Goal: Task Accomplishment & Management: Use online tool/utility

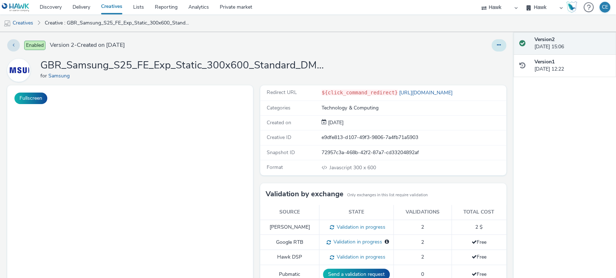
click at [494, 45] on button at bounding box center [498, 45] width 15 height 12
click at [488, 56] on link "Edit" at bounding box center [479, 60] width 54 height 14
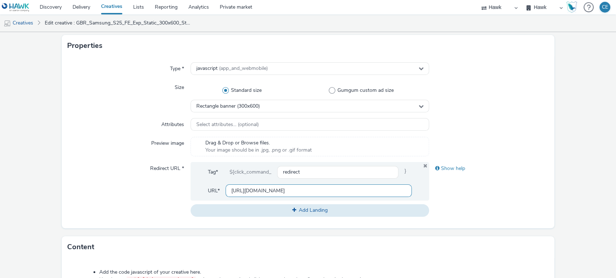
drag, startPoint x: 238, startPoint y: 190, endPoint x: 182, endPoint y: 231, distance: 69.0
click at [182, 231] on form "Edit creative General Advertiser * Samsung Name * GBR_Samsung_S25_FE_Exp_Static…" at bounding box center [308, 184] width 616 height 592
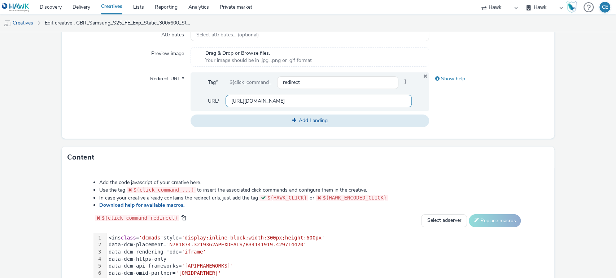
scroll to position [224, 0]
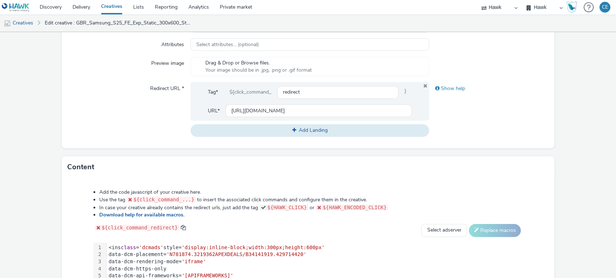
click at [179, 83] on label "Redirect URL *" at bounding box center [167, 87] width 40 height 10
click at [232, 112] on input "[URL][DOMAIN_NAME]" at bounding box center [318, 111] width 186 height 13
drag, startPoint x: 226, startPoint y: 109, endPoint x: 433, endPoint y: 115, distance: 207.1
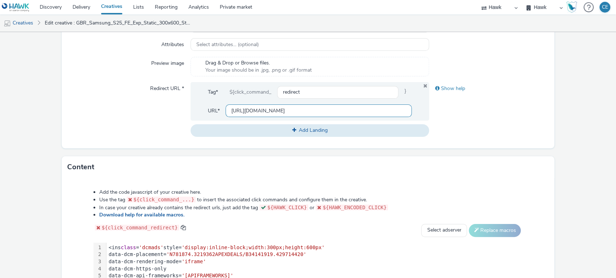
click at [433, 115] on div "Redirect URL * Tag* ${click_command_ redirect } URL* [URL][DOMAIN_NAME] Add Lan…" at bounding box center [307, 109] width 481 height 54
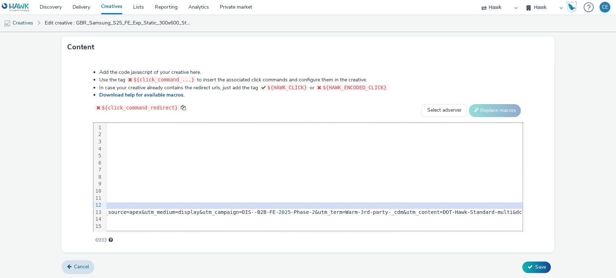
scroll to position [0, 841]
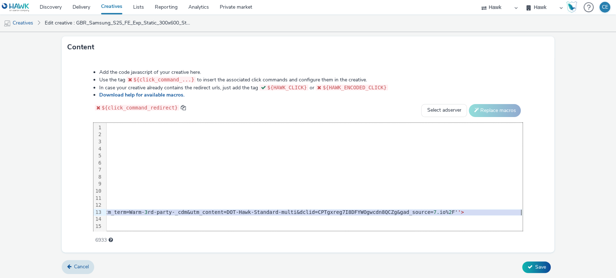
drag, startPoint x: 376, startPoint y: 215, endPoint x: 600, endPoint y: 208, distance: 224.4
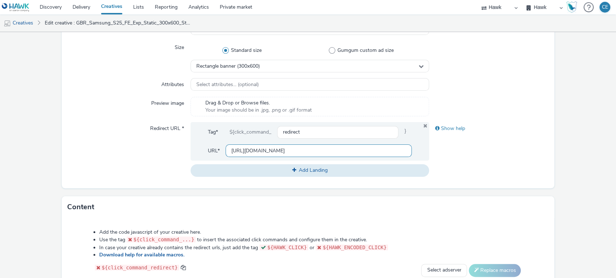
scroll to position [0, 917]
drag, startPoint x: 227, startPoint y: 146, endPoint x: 427, endPoint y: 155, distance: 200.3
click at [480, 165] on div "Redirect URL * Tag* ${click_command_ redirect } URL* [URL][DOMAIN_NAME] Add Lan…" at bounding box center [307, 149] width 481 height 54
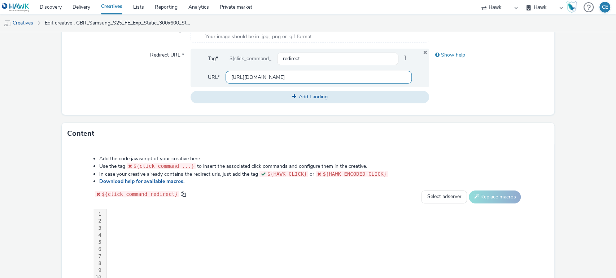
scroll to position [344, 0]
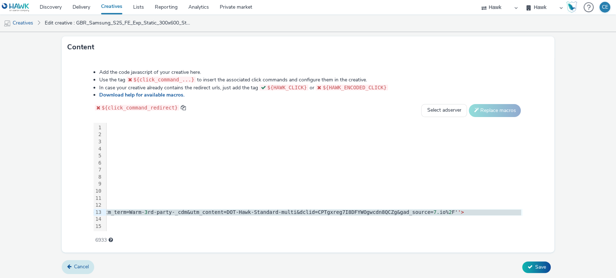
click at [78, 261] on link "Cancel" at bounding box center [78, 267] width 32 height 14
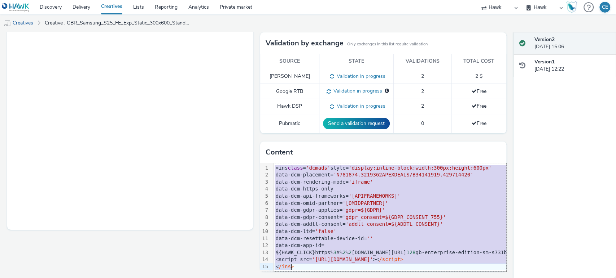
scroll to position [6, 0]
drag, startPoint x: 270, startPoint y: 167, endPoint x: 380, endPoint y: 297, distance: 169.9
click at [380, 278] on html "Discovery Delivery Creatives Lists Reporting Analytics Private market Hawk Hawk…" at bounding box center [308, 139] width 616 height 278
copy div "<ins class = 'dcmads' style= 'display:inline-block;width:300px;height:600px' da…"
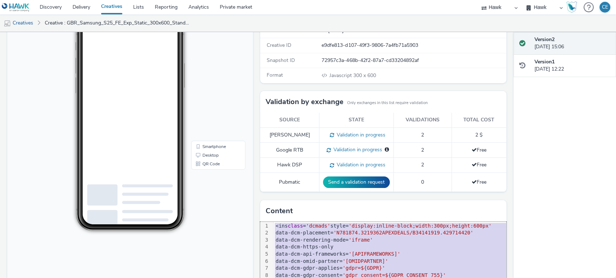
scroll to position [151, 0]
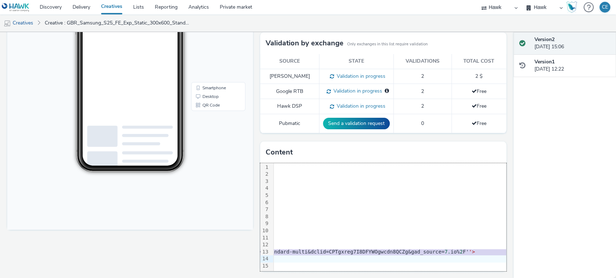
scroll to position [6, 1022]
drag, startPoint x: 278, startPoint y: 245, endPoint x: 496, endPoint y: 244, distance: 217.5
click at [496, 244] on div "99 1 2 3 4 5 6 7 8 9 10 11 12 13 14 15 › <ins class = 'dcmads' style= 'display:…" at bounding box center [383, 217] width 246 height 108
copy div "${HAWK_CLICK}https% 3 A% 2 % 2 [DOMAIN_NAME][URL] 128 gb-enterprise-edition-sm-…"
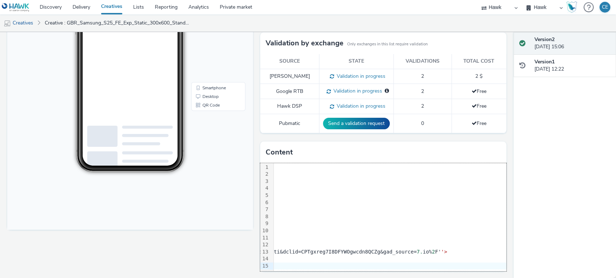
click at [449, 270] on div "Redirect URL ${click_command_redirect} [URL][DOMAIN_NAME] Categories Technology…" at bounding box center [380, 106] width 249 height 345
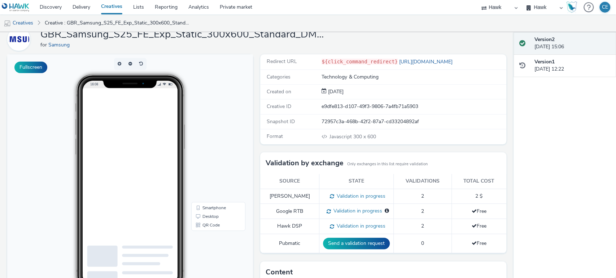
scroll to position [0, 0]
